Goal: Task Accomplishment & Management: Use online tool/utility

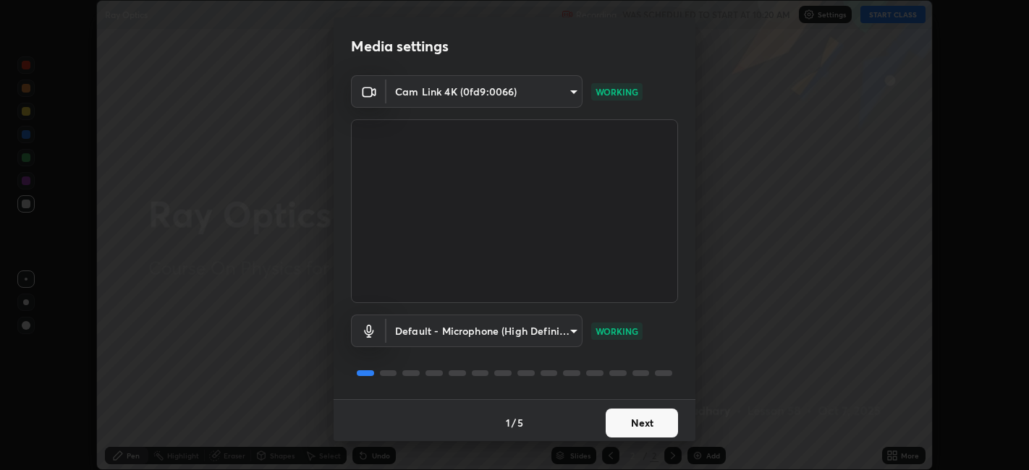
scroll to position [470, 1028]
click at [643, 425] on button "Next" at bounding box center [642, 423] width 72 height 29
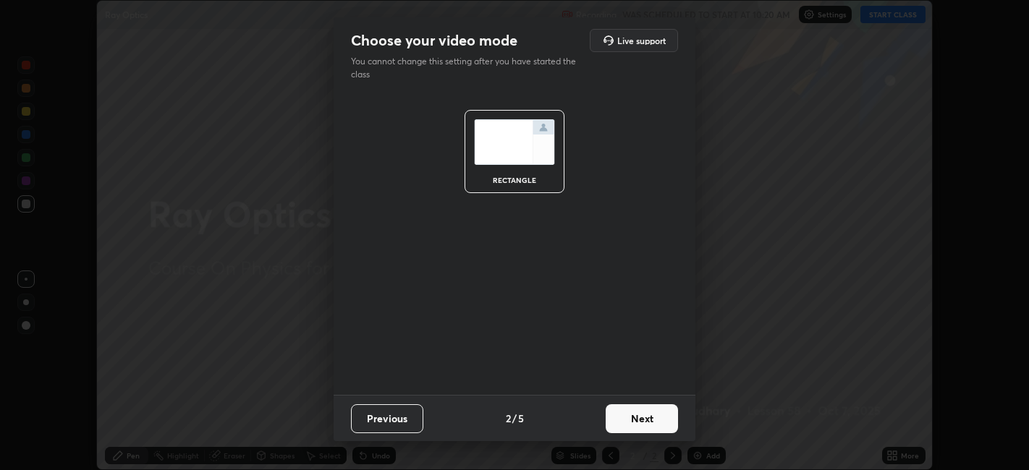
click at [640, 423] on button "Next" at bounding box center [642, 418] width 72 height 29
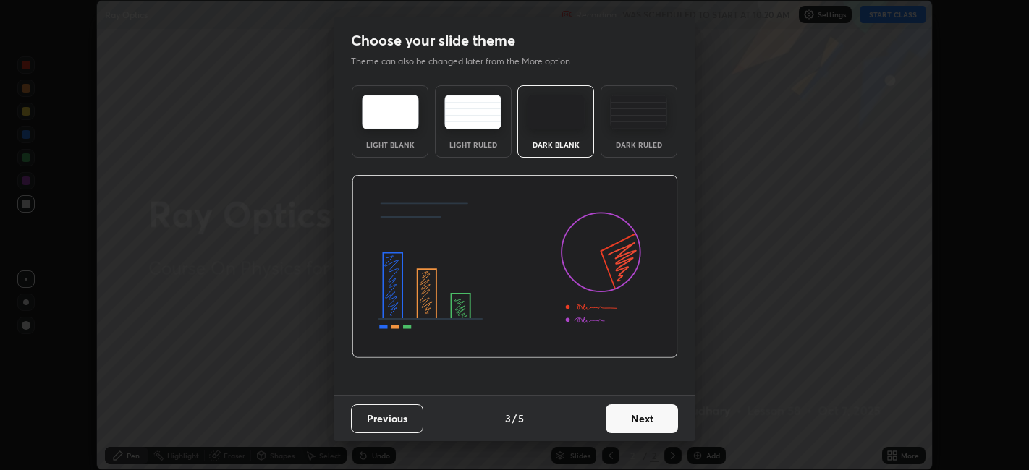
click at [636, 418] on button "Next" at bounding box center [642, 418] width 72 height 29
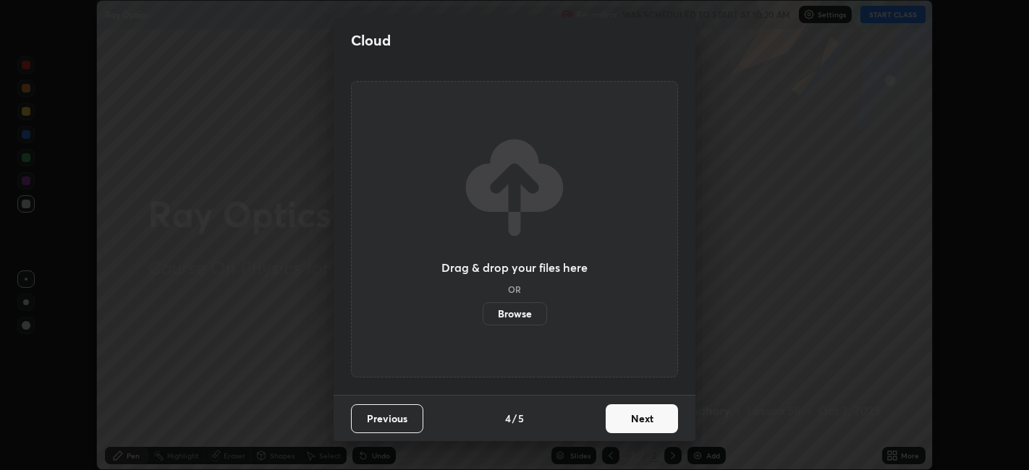
click at [630, 418] on button "Next" at bounding box center [642, 418] width 72 height 29
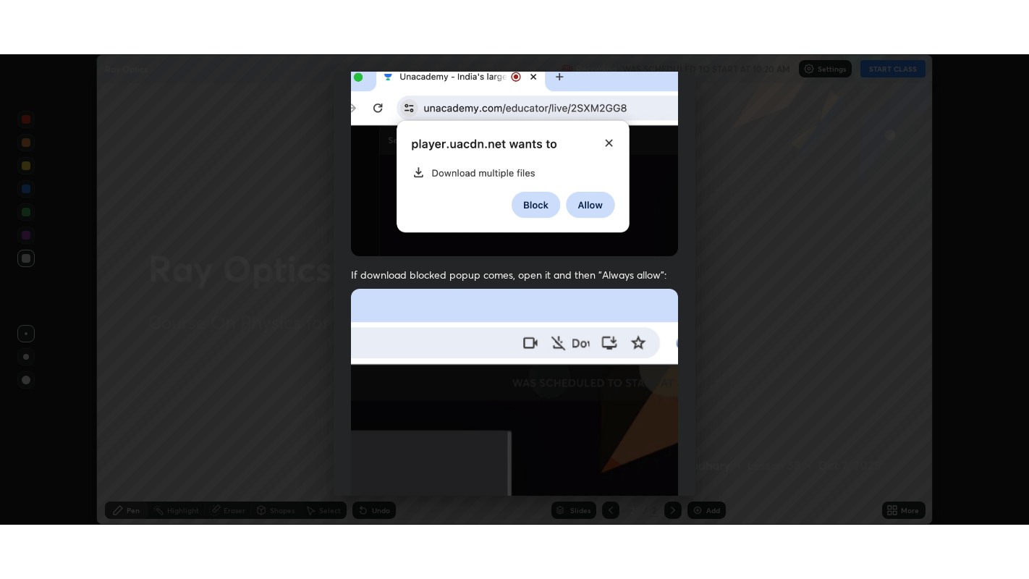
scroll to position [299, 0]
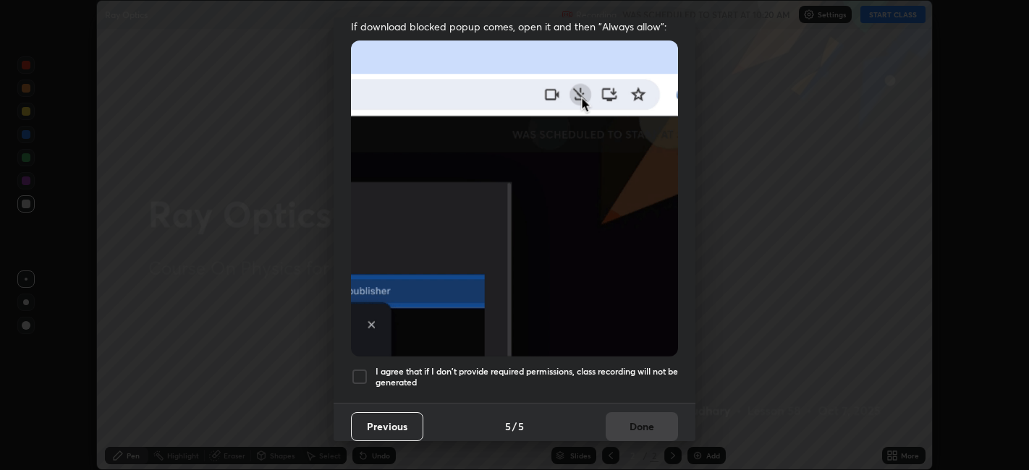
click at [361, 369] on div at bounding box center [359, 376] width 17 height 17
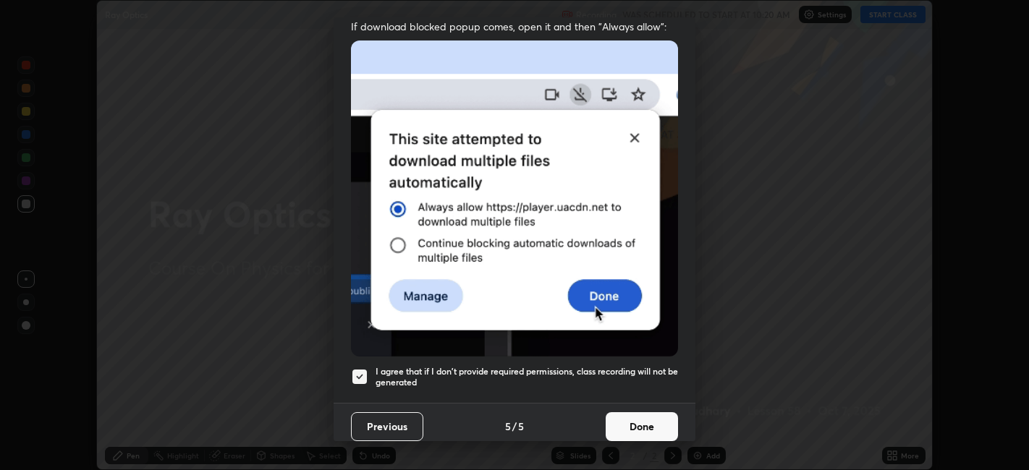
click at [624, 414] on button "Done" at bounding box center [642, 426] width 72 height 29
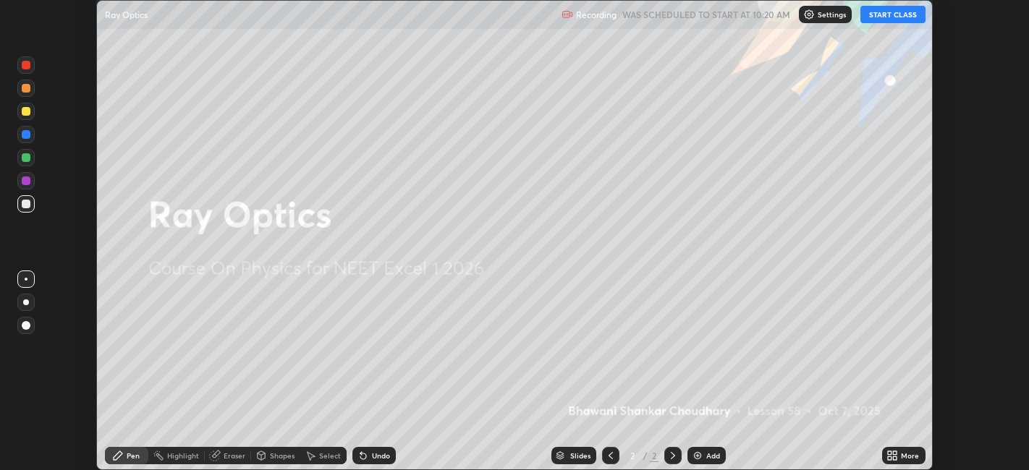
click at [889, 459] on icon at bounding box center [890, 459] width 4 height 4
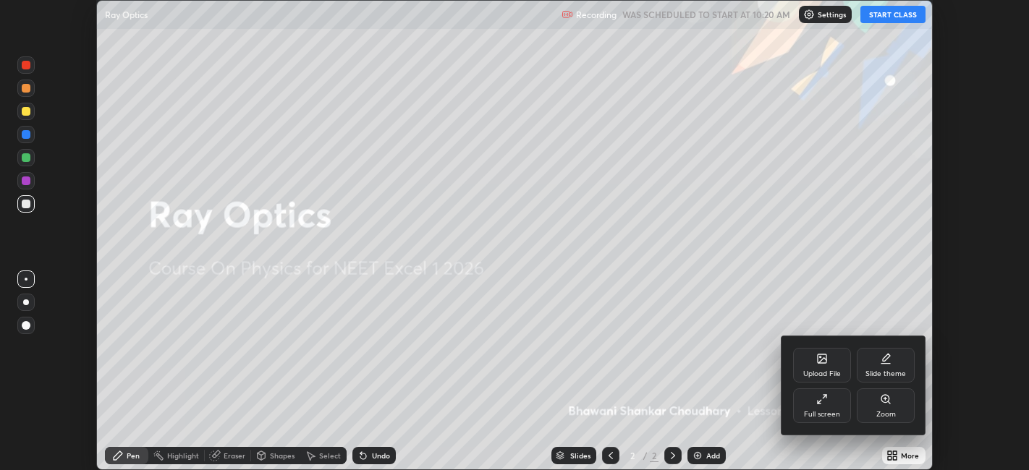
click at [815, 412] on div "Full screen" at bounding box center [822, 414] width 36 height 7
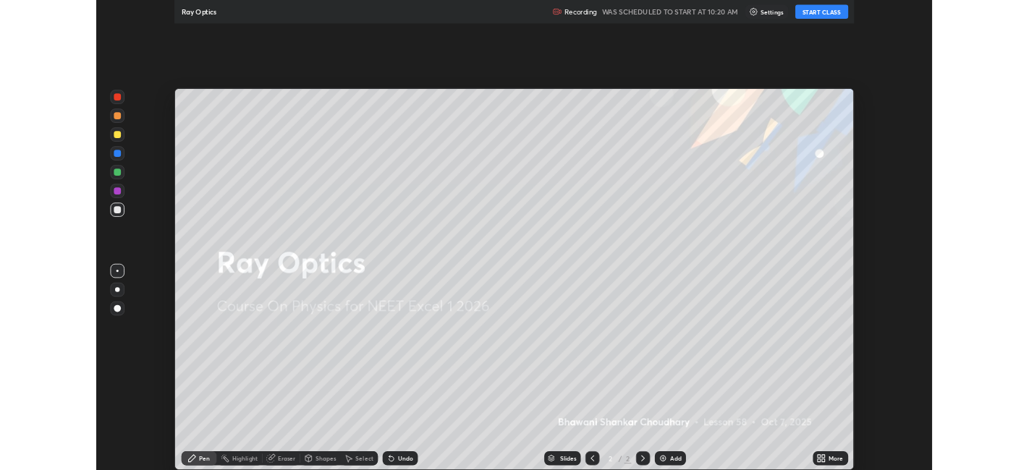
scroll to position [579, 1029]
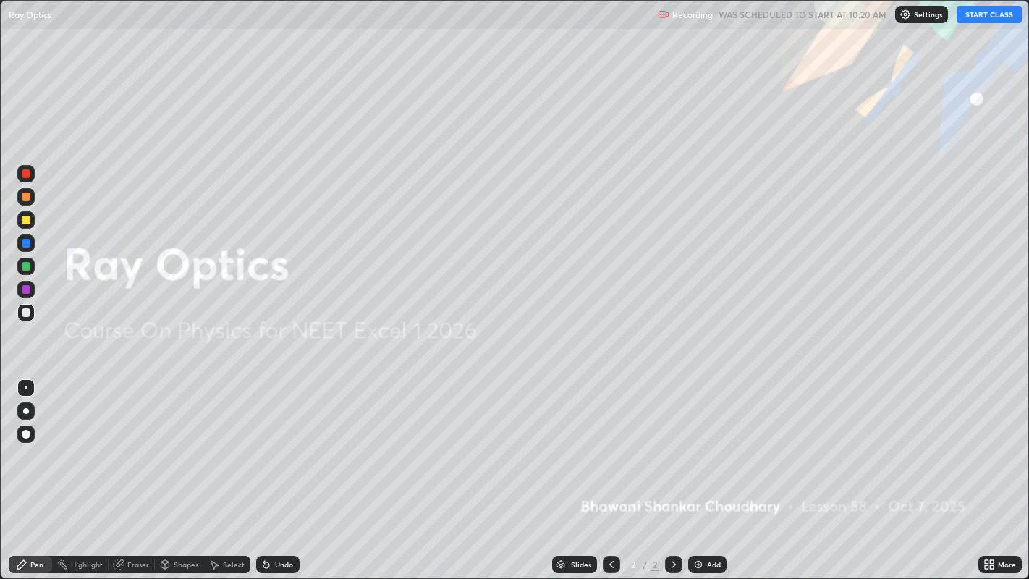
click at [976, 16] on button "START CLASS" at bounding box center [989, 14] width 65 height 17
click at [705, 470] on div "Add" at bounding box center [707, 564] width 38 height 17
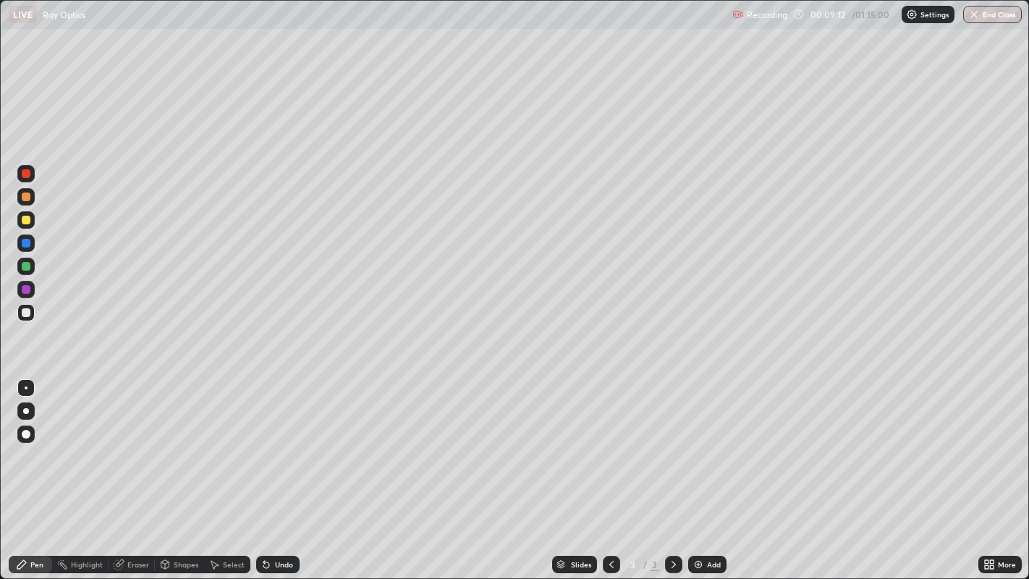
click at [700, 470] on img at bounding box center [698, 565] width 12 height 12
click at [136, 470] on div "Eraser" at bounding box center [138, 564] width 22 height 7
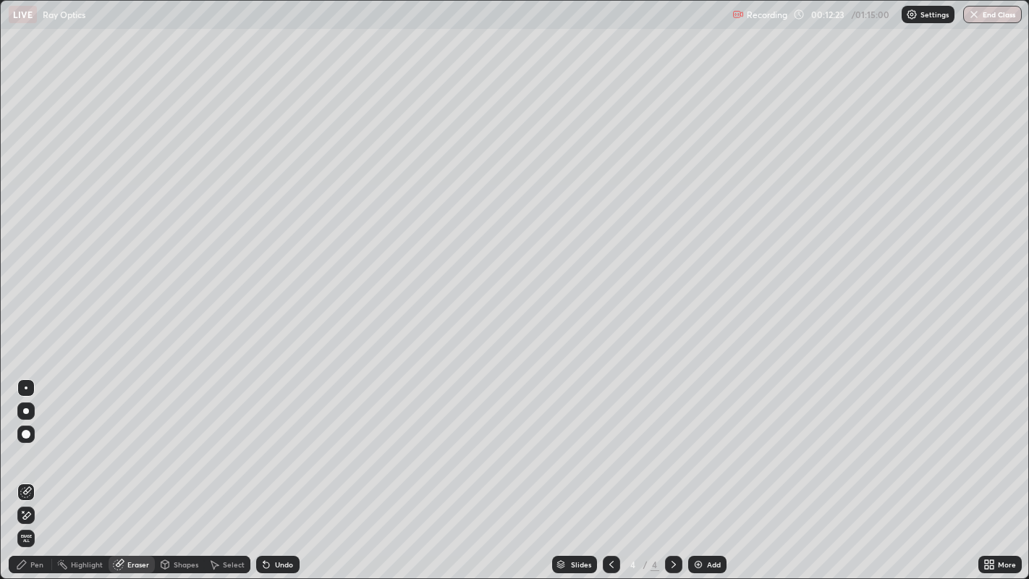
click at [35, 470] on div "Pen" at bounding box center [36, 564] width 13 height 7
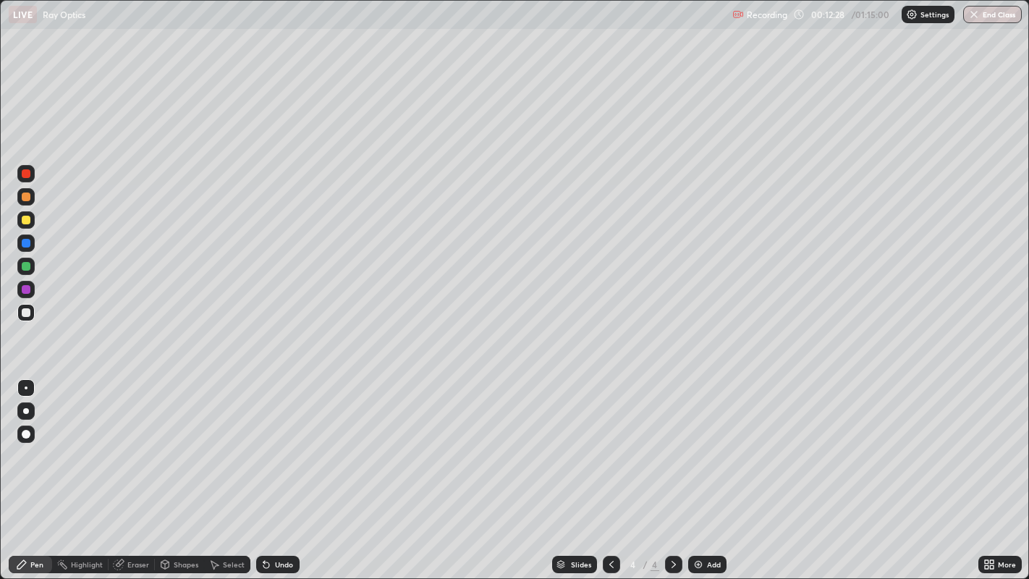
click at [131, 470] on div "Eraser" at bounding box center [138, 564] width 22 height 7
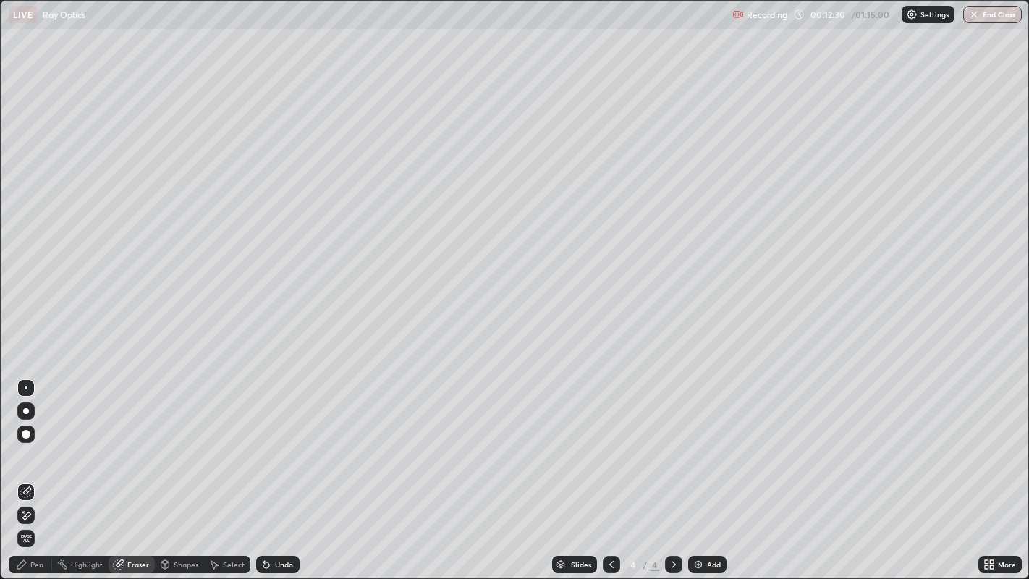
click at [30, 470] on div "Pen" at bounding box center [36, 564] width 13 height 7
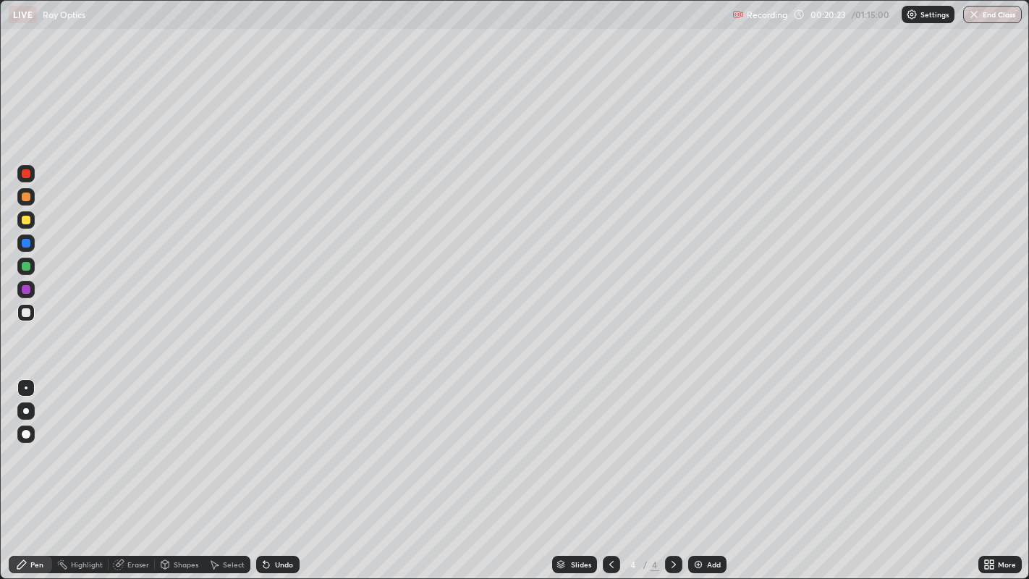
click at [282, 470] on div "Undo" at bounding box center [284, 564] width 18 height 7
click at [281, 470] on div "Undo" at bounding box center [284, 564] width 18 height 7
click at [279, 470] on div "Undo" at bounding box center [277, 564] width 43 height 17
click at [711, 470] on div "Add" at bounding box center [714, 564] width 14 height 7
click at [609, 470] on icon at bounding box center [612, 565] width 12 height 12
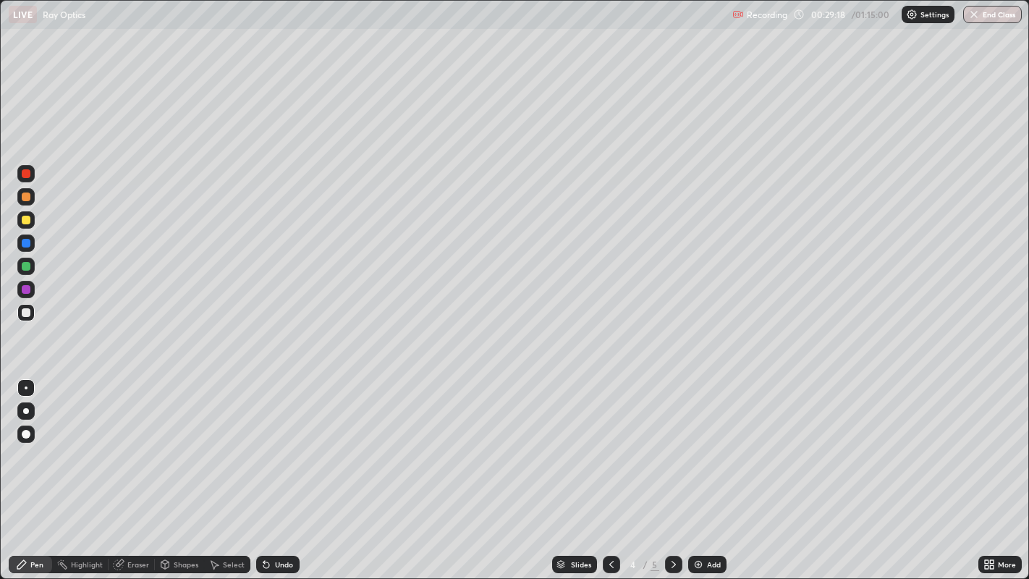
click at [671, 470] on icon at bounding box center [674, 565] width 12 height 12
click at [703, 470] on div "Add" at bounding box center [707, 564] width 38 height 17
click at [25, 171] on div at bounding box center [26, 173] width 9 height 9
click at [271, 470] on div "Undo" at bounding box center [277, 564] width 43 height 17
click at [276, 470] on div "Undo" at bounding box center [277, 564] width 43 height 17
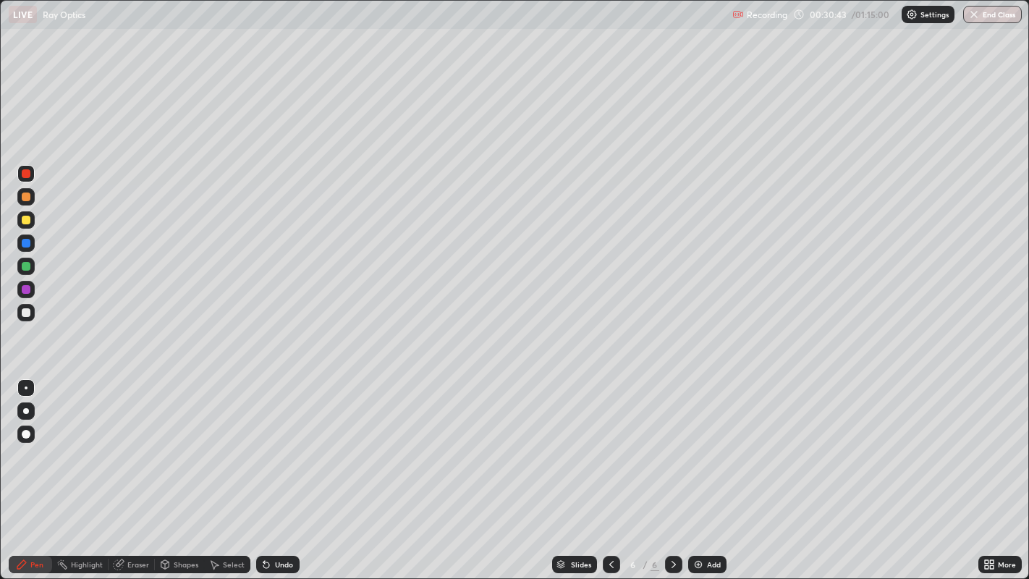
click at [22, 197] on div at bounding box center [26, 196] width 9 height 9
click at [268, 470] on icon at bounding box center [266, 565] width 12 height 12
click at [264, 470] on icon at bounding box center [266, 565] width 6 height 6
click at [266, 470] on icon at bounding box center [266, 565] width 6 height 6
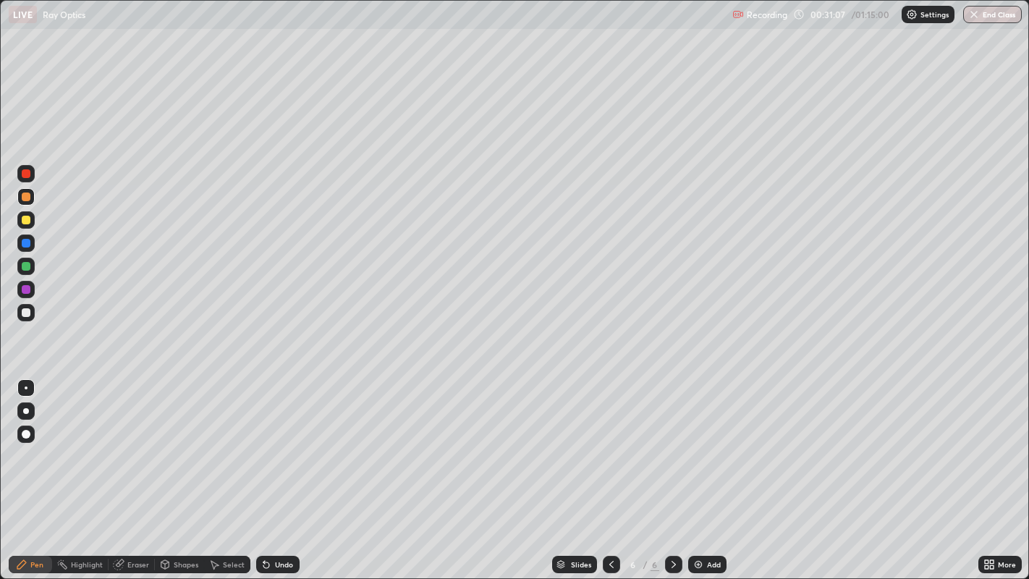
click at [268, 470] on icon at bounding box center [266, 565] width 12 height 12
click at [23, 172] on div at bounding box center [26, 173] width 9 height 9
click at [22, 219] on div at bounding box center [26, 220] width 9 height 9
click at [27, 241] on div at bounding box center [26, 243] width 9 height 9
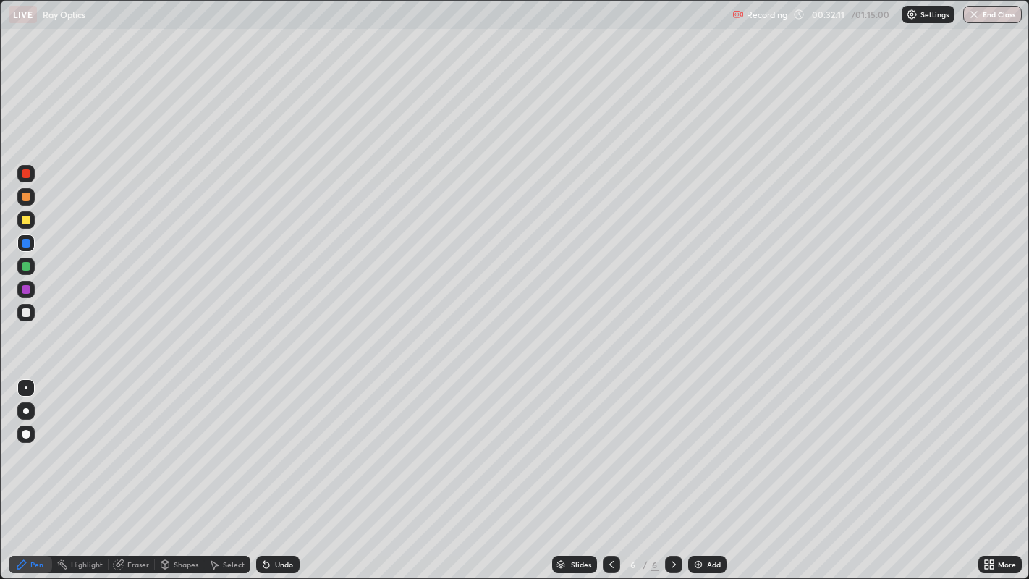
click at [22, 314] on div at bounding box center [26, 312] width 9 height 9
click at [703, 470] on div "Add" at bounding box center [707, 564] width 38 height 17
click at [277, 470] on div "Undo" at bounding box center [284, 564] width 18 height 7
click at [275, 470] on div "Undo" at bounding box center [284, 564] width 18 height 7
click at [273, 470] on div "Undo" at bounding box center [277, 564] width 43 height 17
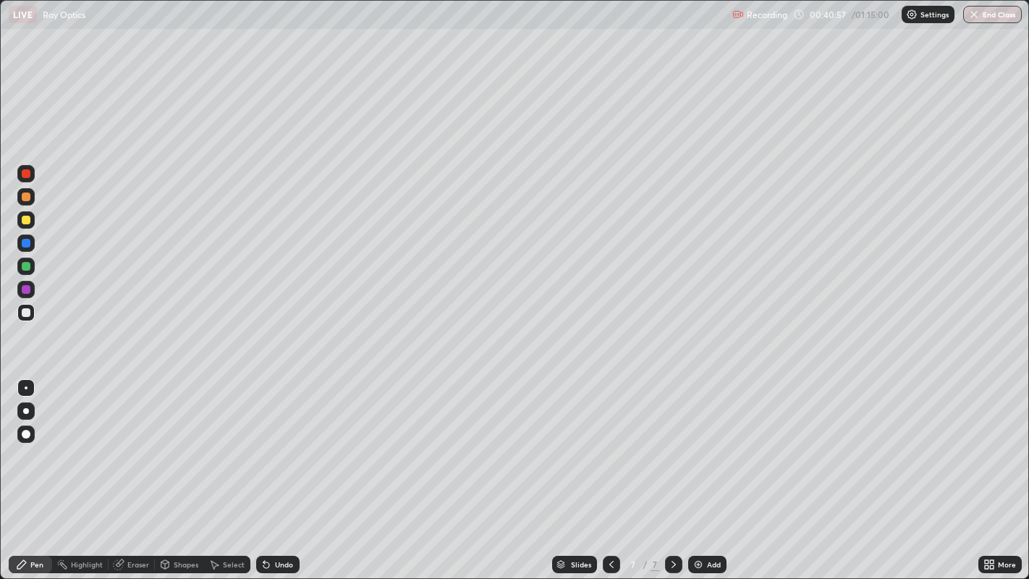
click at [270, 470] on icon at bounding box center [266, 565] width 12 height 12
click at [264, 470] on icon at bounding box center [266, 565] width 6 height 6
click at [267, 470] on icon at bounding box center [266, 565] width 12 height 12
click at [265, 470] on icon at bounding box center [266, 565] width 6 height 6
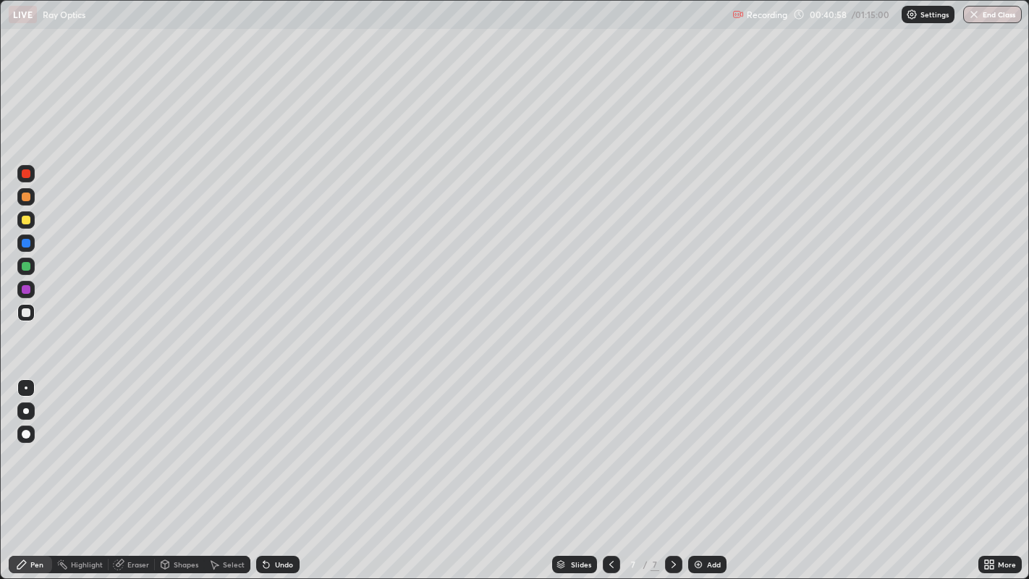
click at [266, 470] on icon at bounding box center [266, 565] width 6 height 6
click at [264, 470] on icon at bounding box center [266, 565] width 6 height 6
click at [263, 470] on icon at bounding box center [263, 561] width 1 height 1
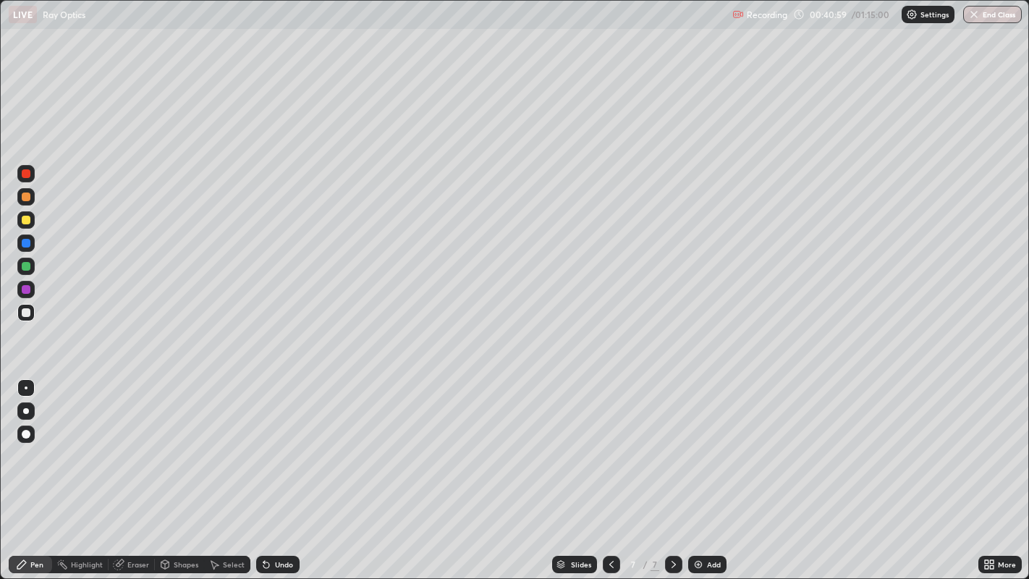
click at [263, 470] on icon at bounding box center [263, 561] width 1 height 1
click at [266, 470] on icon at bounding box center [266, 565] width 6 height 6
click at [266, 470] on icon at bounding box center [266, 565] width 12 height 12
click at [268, 470] on icon at bounding box center [266, 565] width 12 height 12
click at [698, 470] on img at bounding box center [698, 565] width 12 height 12
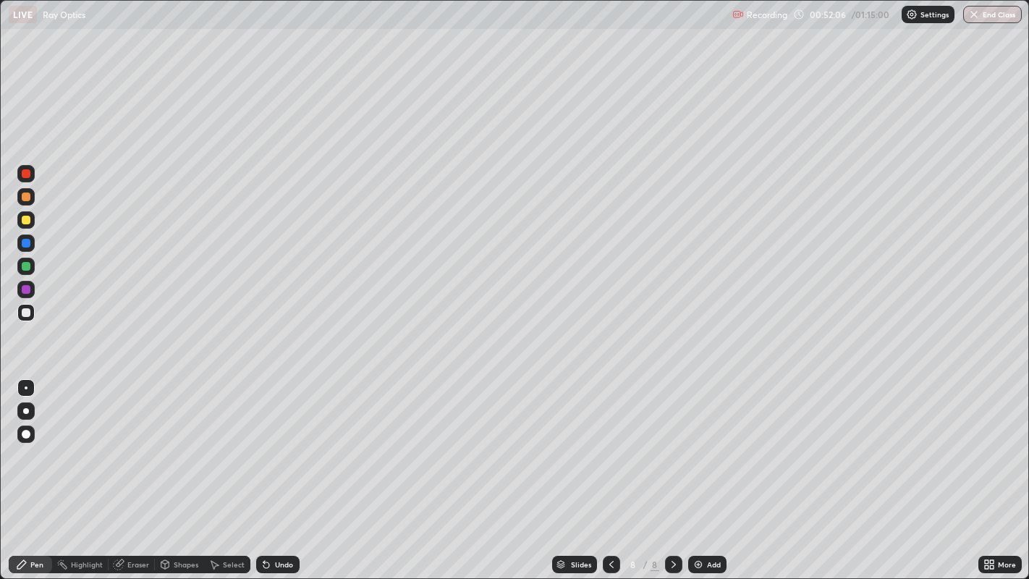
click at [700, 470] on img at bounding box center [698, 565] width 12 height 12
click at [264, 470] on icon at bounding box center [266, 565] width 6 height 6
click at [990, 17] on button "End Class" at bounding box center [992, 14] width 59 height 17
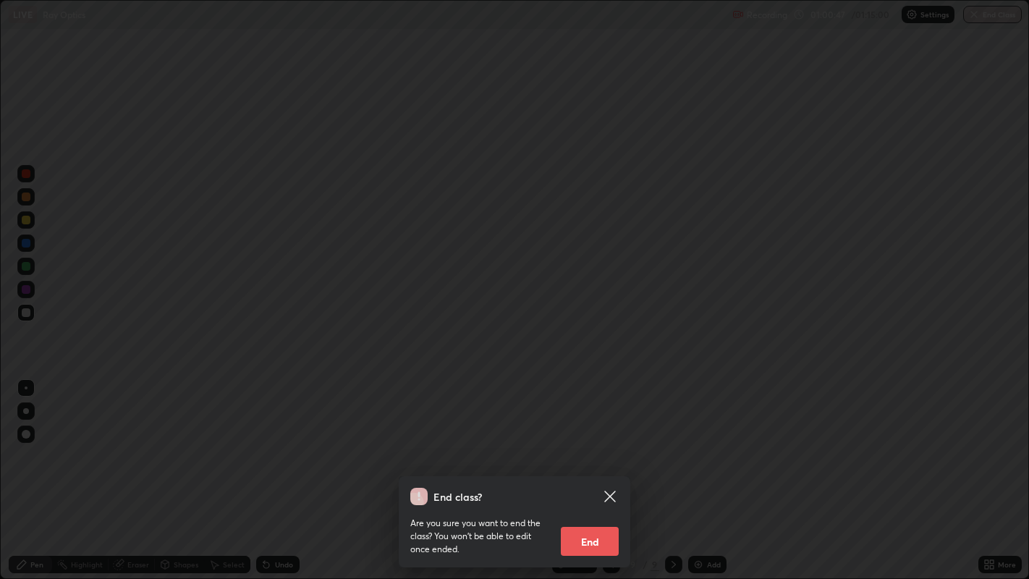
click at [600, 470] on button "End" at bounding box center [590, 541] width 58 height 29
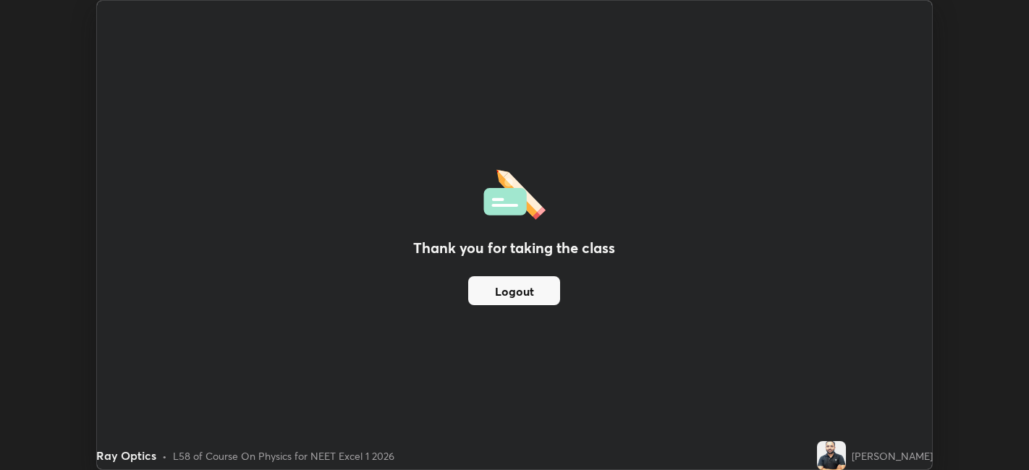
scroll to position [71885, 71326]
